Goal: Find specific page/section: Find specific page/section

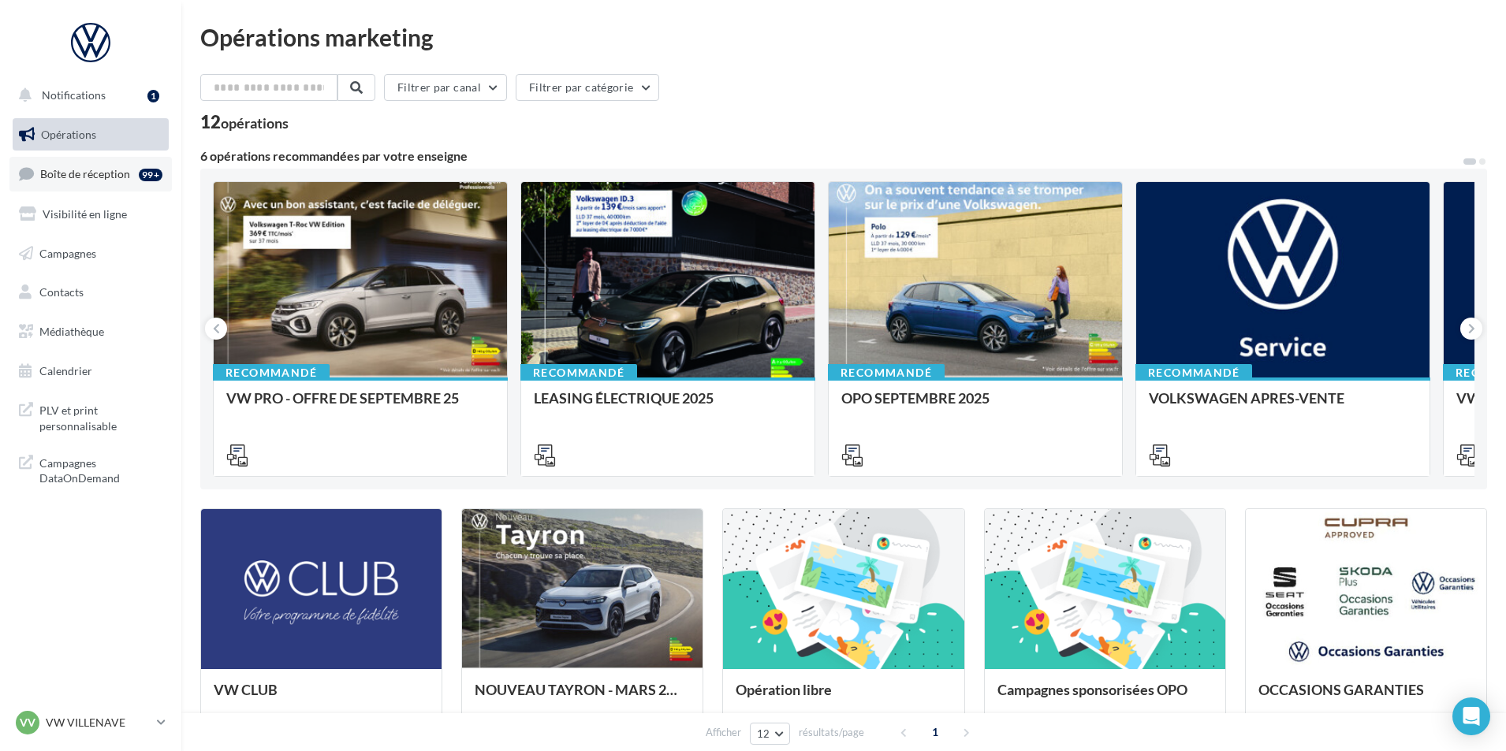
click at [101, 190] on link "Boîte de réception 99+" at bounding box center [90, 174] width 162 height 34
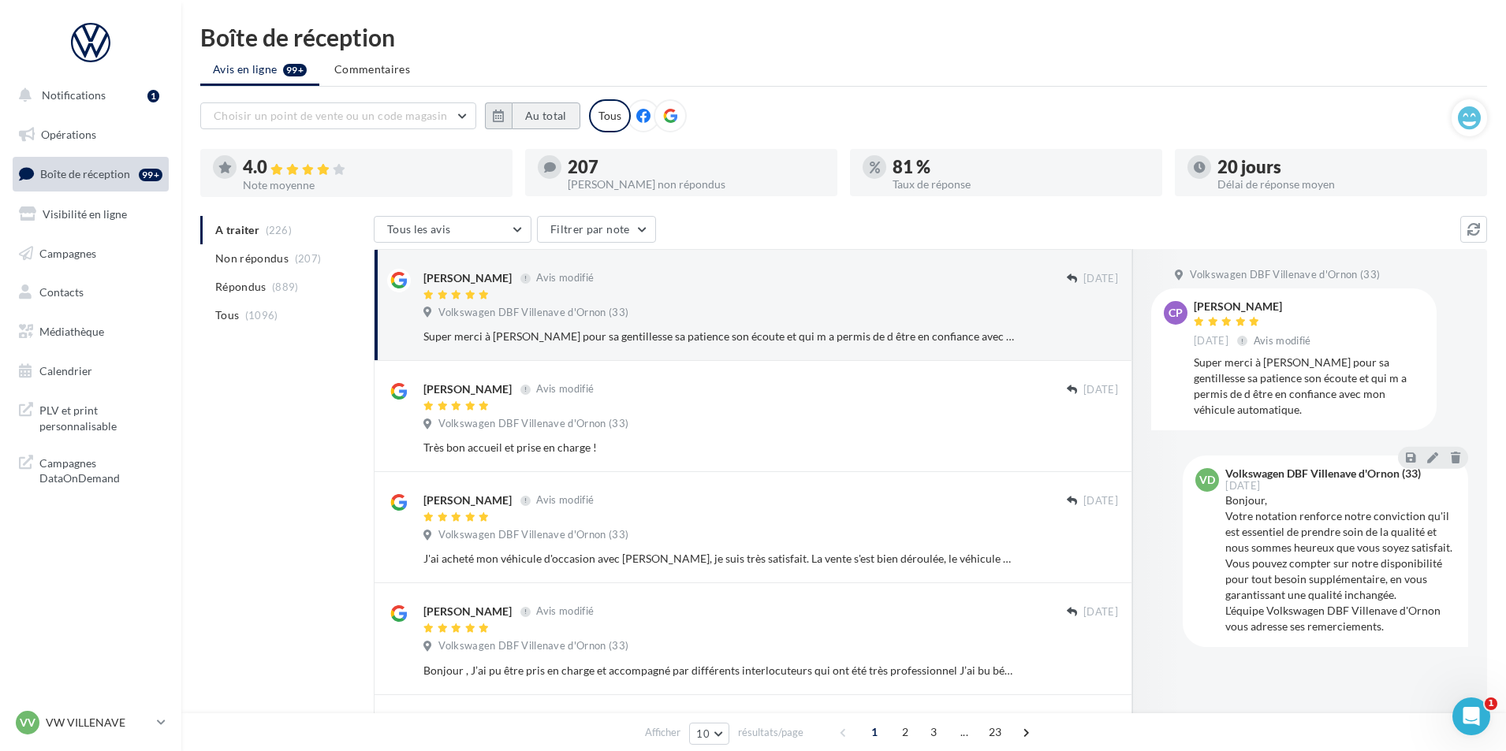
click at [548, 117] on button "Au total" at bounding box center [546, 116] width 69 height 27
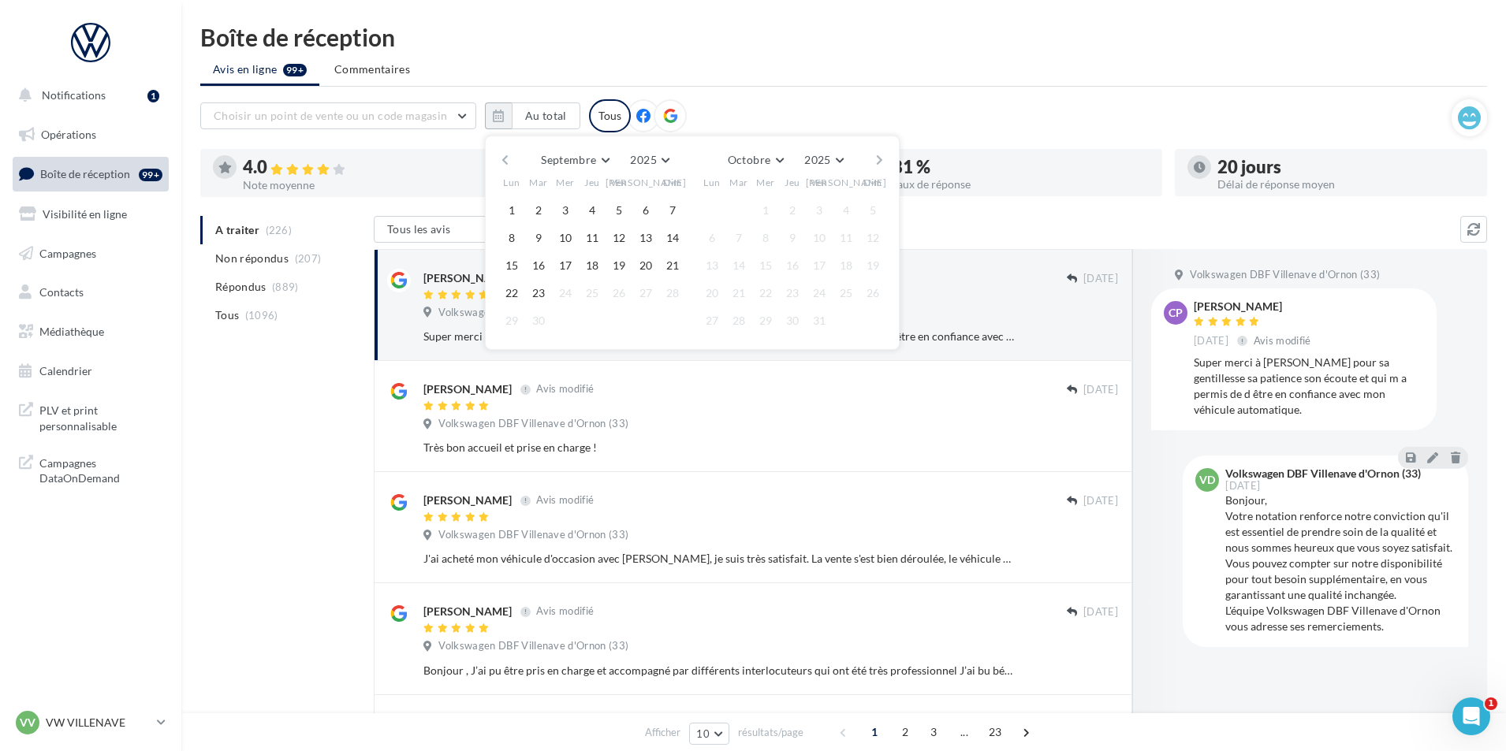
click at [505, 162] on button "button" at bounding box center [504, 160] width 13 height 22
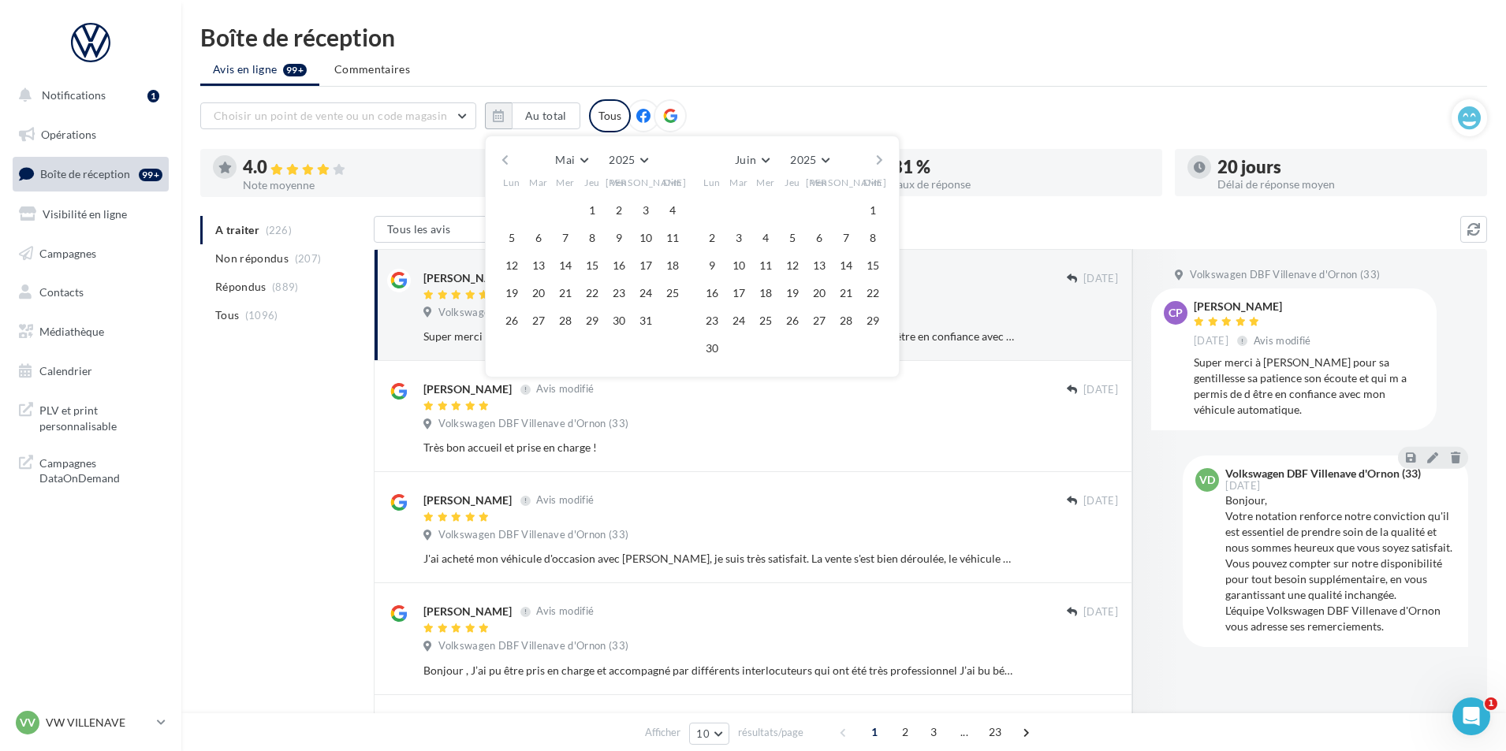
click at [505, 162] on button "button" at bounding box center [504, 160] width 13 height 22
click at [638, 211] on button "1" at bounding box center [646, 211] width 24 height 24
click at [881, 154] on button "button" at bounding box center [879, 160] width 13 height 22
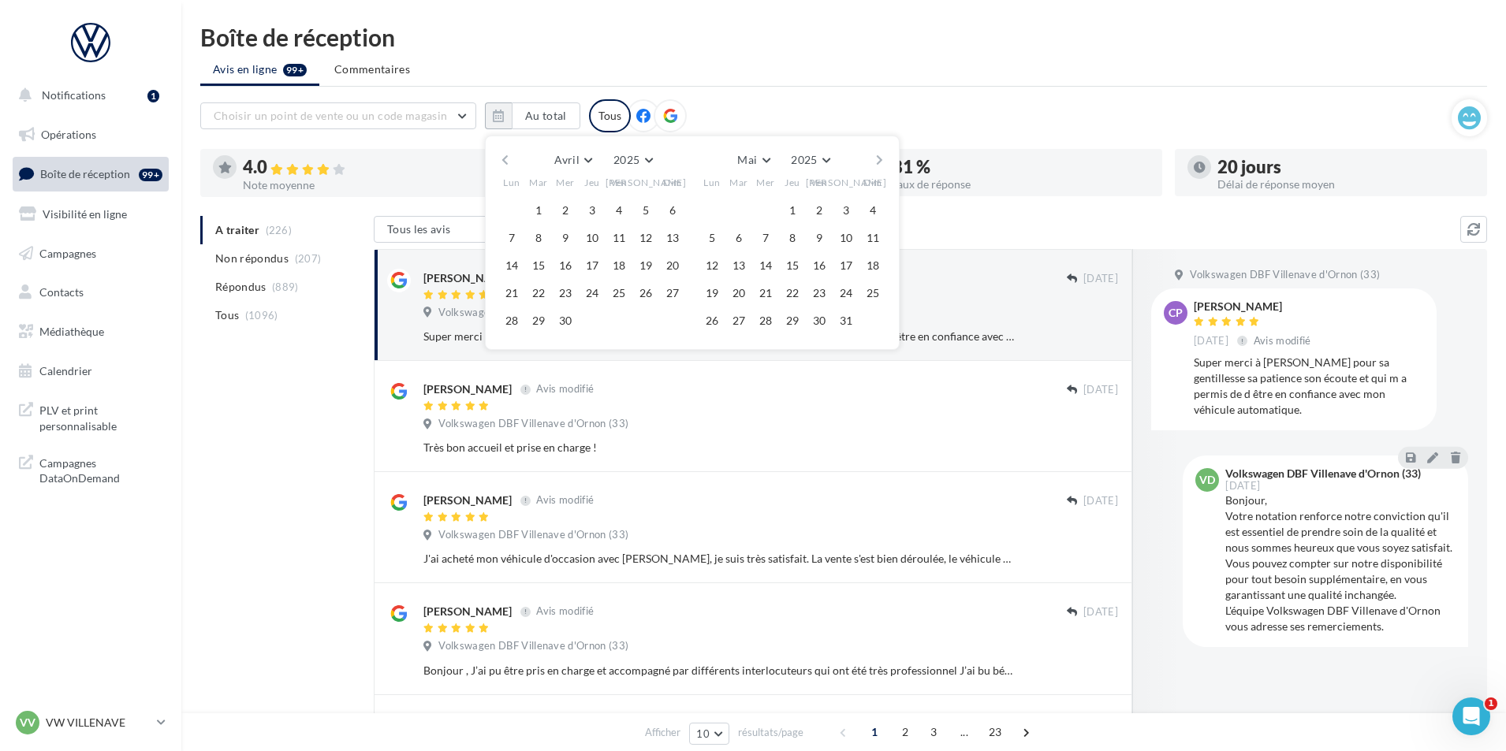
click at [881, 154] on button "button" at bounding box center [879, 160] width 13 height 22
click at [740, 289] on button "23" at bounding box center [739, 293] width 24 height 24
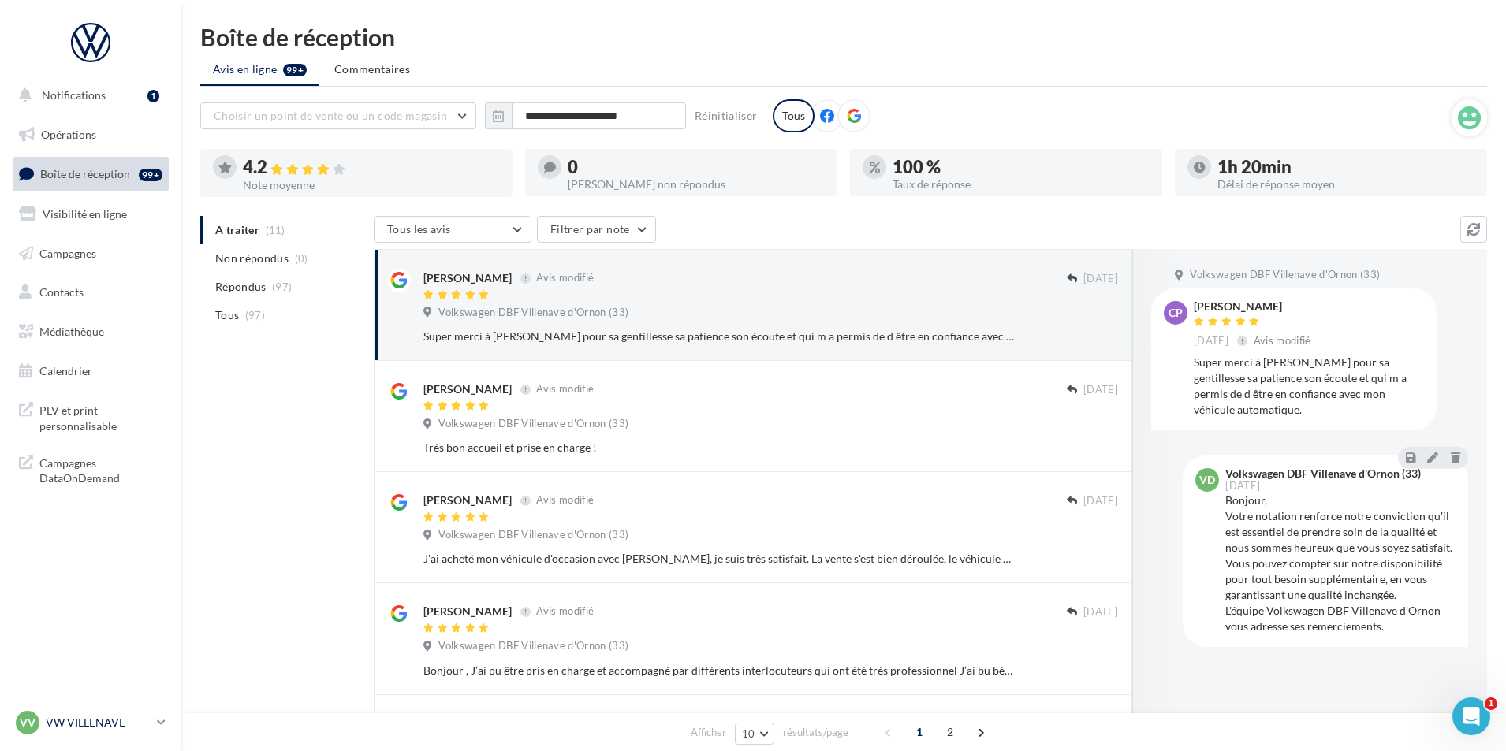
click at [133, 732] on div "VV VW VILLENAVE vw-vil-del" at bounding box center [83, 723] width 135 height 24
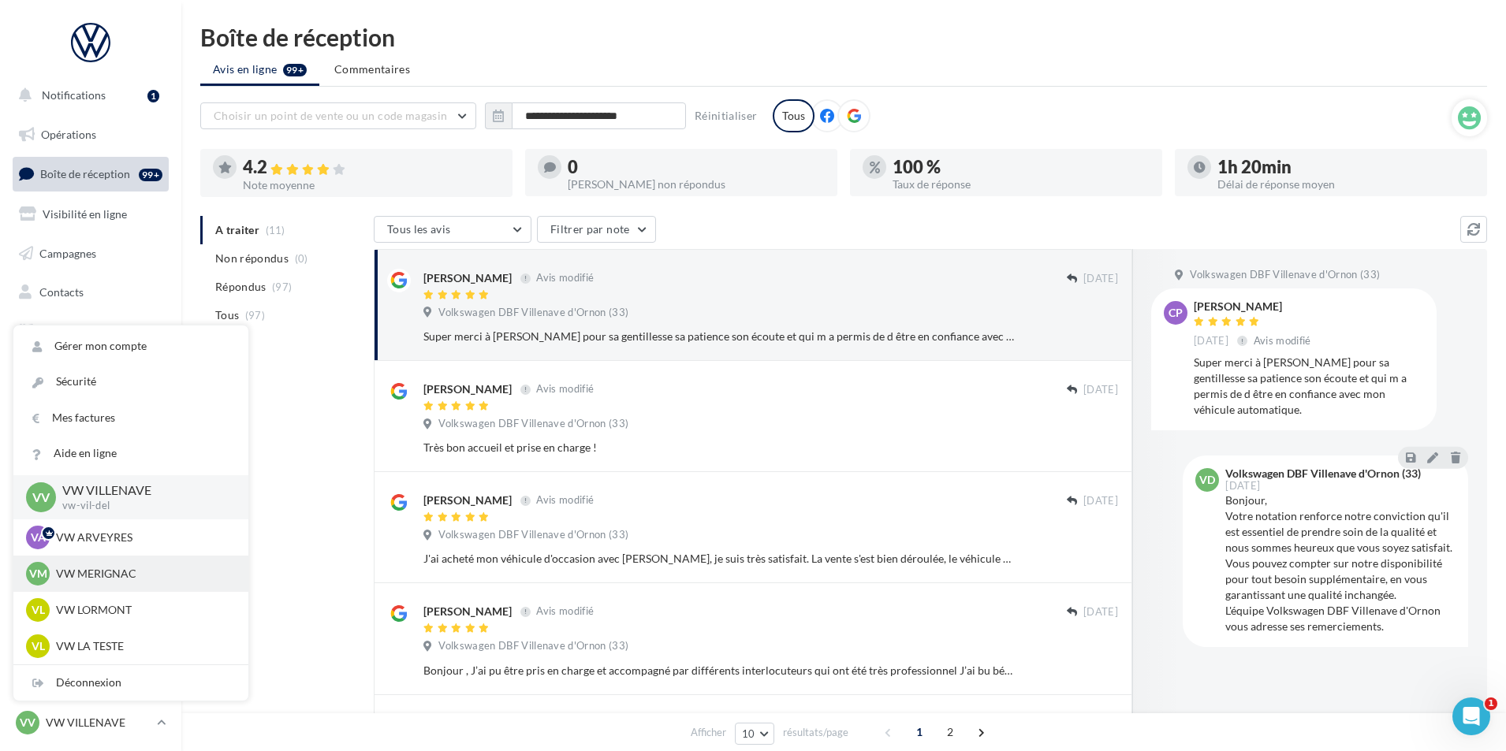
click at [110, 566] on p "VW MERIGNAC" at bounding box center [142, 574] width 173 height 16
